Goal: Ask a question

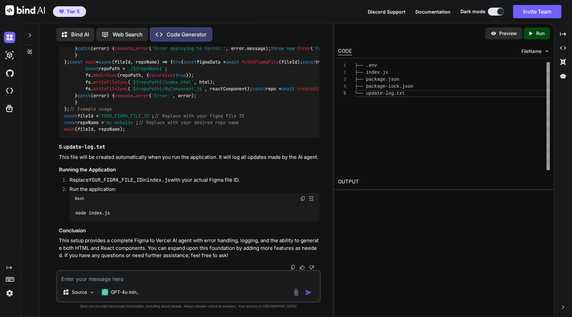
scroll to position [4040, 0]
type textarea "x"
click at [31, 10] on img at bounding box center [25, 10] width 40 height 10
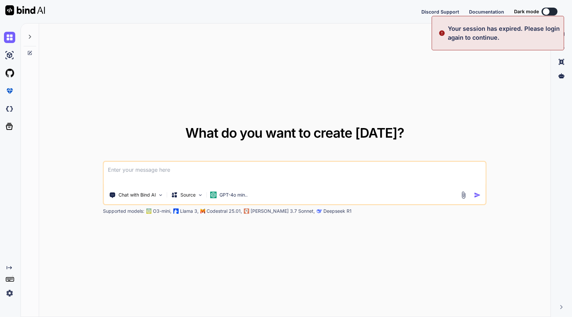
type textarea "x"
click at [162, 171] on textarea at bounding box center [295, 174] width 382 height 24
click at [541, 11] on button "Sign in" at bounding box center [544, 11] width 36 height 13
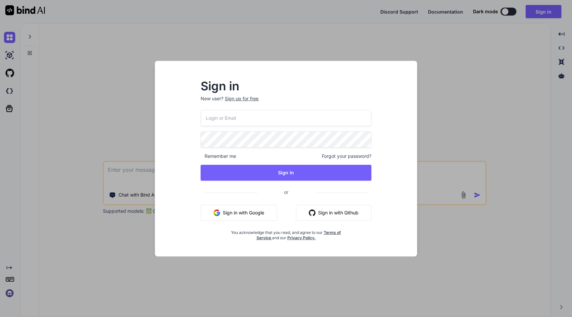
click at [308, 115] on input "email" at bounding box center [286, 118] width 171 height 16
click at [0, 317] on com-1password-button at bounding box center [0, 317] width 0 height 0
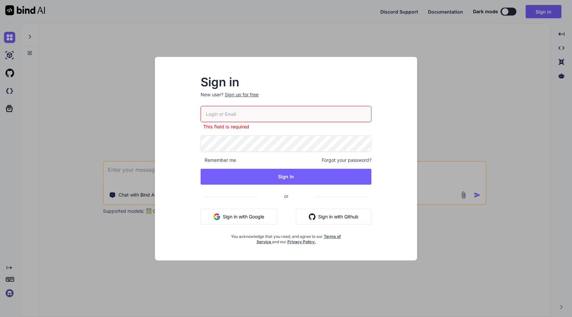
click at [300, 114] on input "email" at bounding box center [286, 114] width 171 height 16
click at [252, 215] on button "Sign in with Google" at bounding box center [239, 217] width 76 height 16
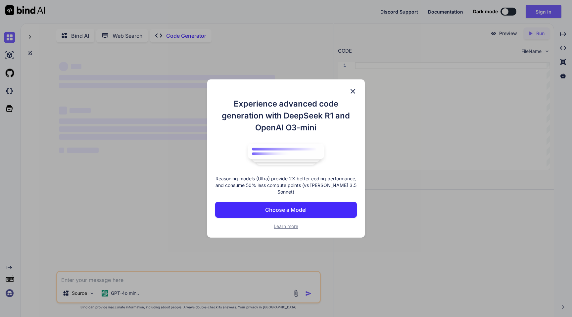
type textarea "x"
click at [354, 91] on img at bounding box center [353, 91] width 8 height 8
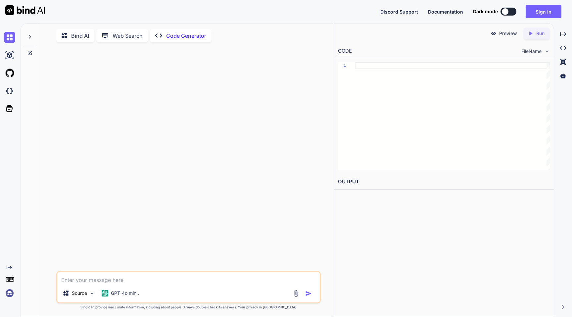
click at [10, 295] on img at bounding box center [9, 293] width 11 height 11
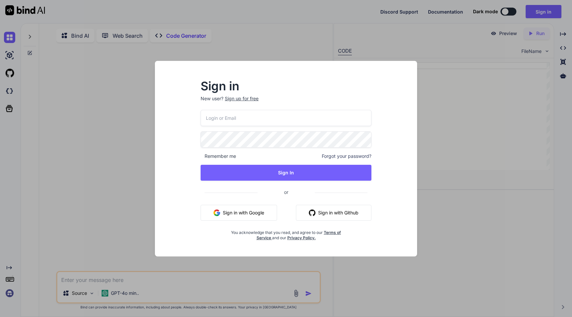
click at [250, 212] on button "Sign in with Google" at bounding box center [239, 213] width 76 height 16
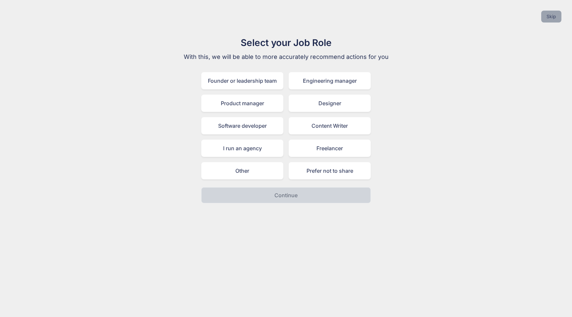
click at [552, 16] on button "Skip" at bounding box center [551, 17] width 20 height 12
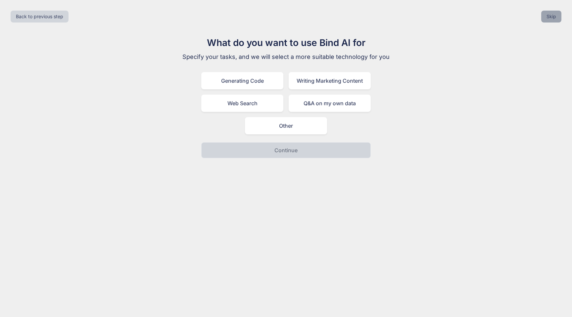
click at [552, 16] on button "Skip" at bounding box center [551, 17] width 20 height 12
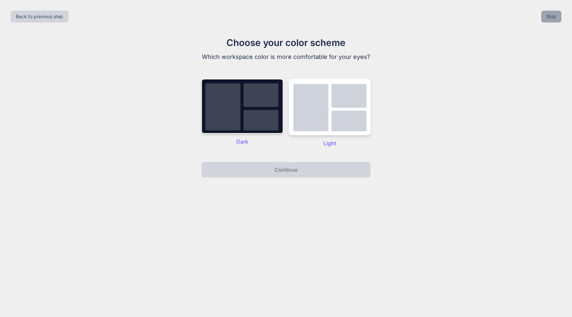
click at [552, 16] on button "Skip" at bounding box center [551, 17] width 20 height 12
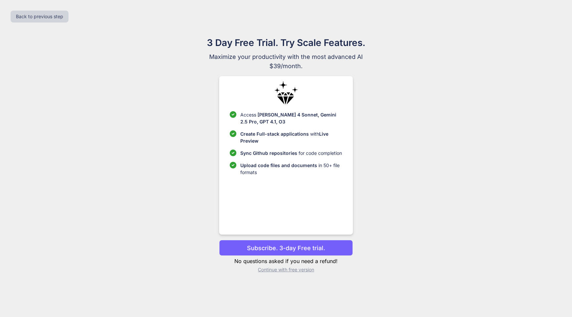
click at [276, 271] on p "Continue with free version" at bounding box center [285, 270] width 133 height 7
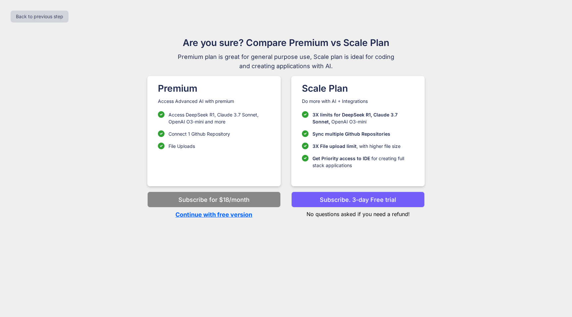
click at [215, 215] on p "Continue with free version" at bounding box center [213, 214] width 133 height 9
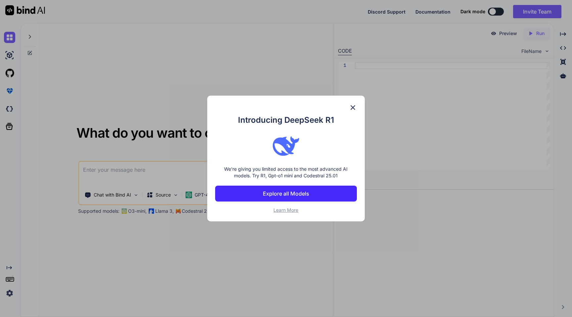
click at [354, 107] on img at bounding box center [353, 108] width 8 height 8
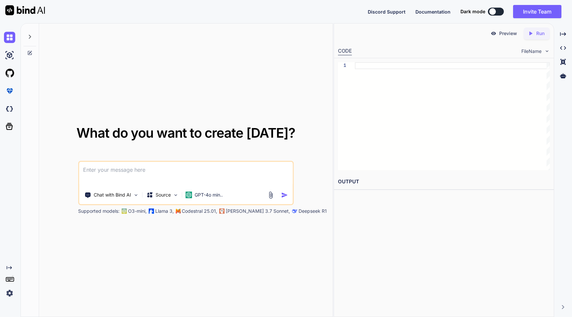
click at [12, 293] on img at bounding box center [9, 293] width 11 height 11
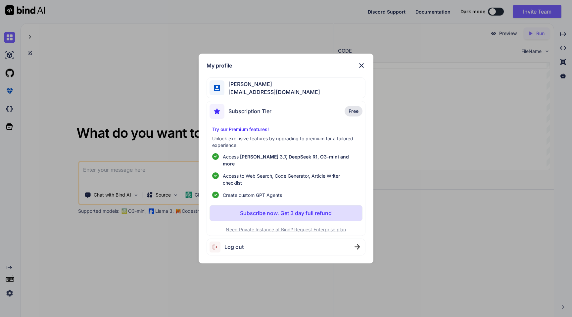
click at [252, 242] on div "Log out" at bounding box center [286, 247] width 159 height 17
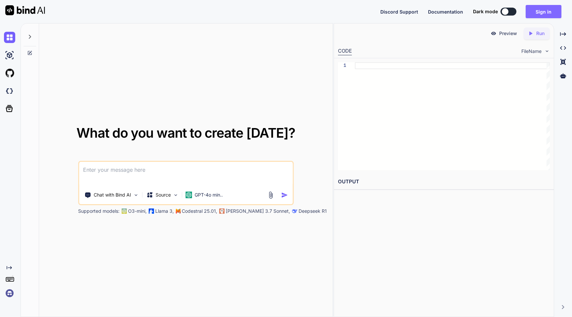
click at [543, 15] on button "Sign in" at bounding box center [544, 11] width 36 height 13
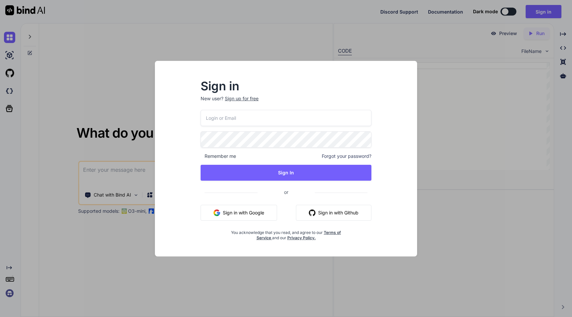
click at [248, 214] on button "Sign in with Google" at bounding box center [239, 213] width 76 height 16
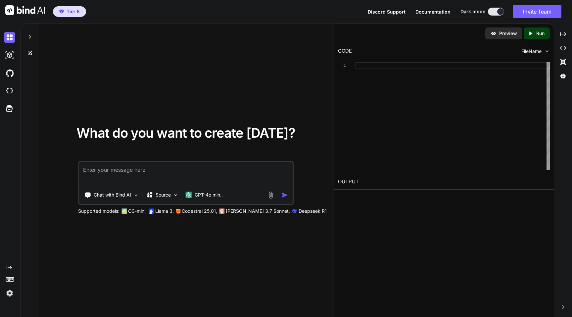
click at [11, 295] on img at bounding box center [9, 293] width 11 height 11
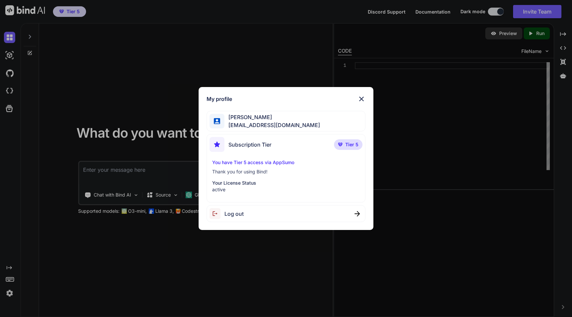
click at [363, 99] on img at bounding box center [362, 99] width 8 height 8
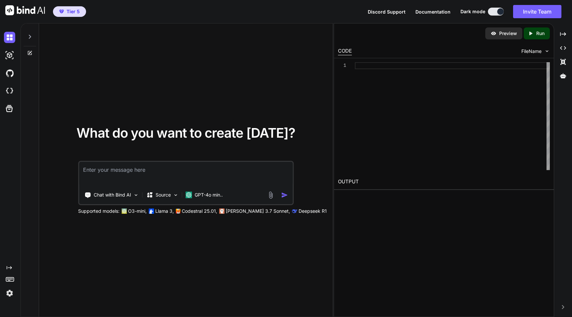
click at [195, 170] on textarea at bounding box center [186, 174] width 214 height 24
click at [104, 170] on textarea at bounding box center [186, 174] width 214 height 24
click at [103, 173] on textarea at bounding box center [186, 174] width 214 height 24
type textarea "B"
paste textarea "category → color, spacing, typography, radius, shadow, etc. role → semantic mea…"
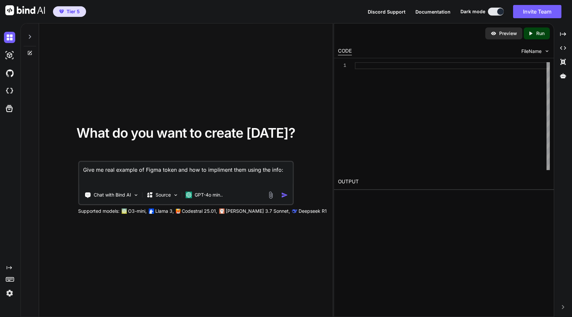
type textarea "Give me real example of Figma token and how to impliment them using the info: c…"
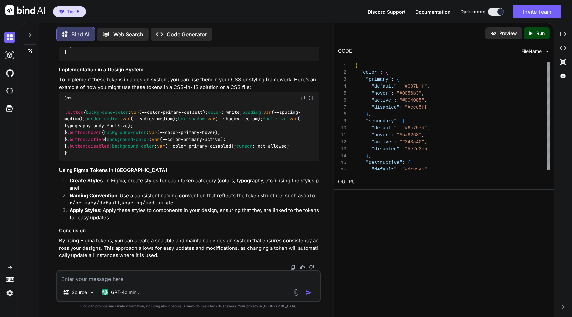
scroll to position [837, 0]
click at [123, 280] on textarea at bounding box center [188, 277] width 263 height 12
